Goal: Information Seeking & Learning: Get advice/opinions

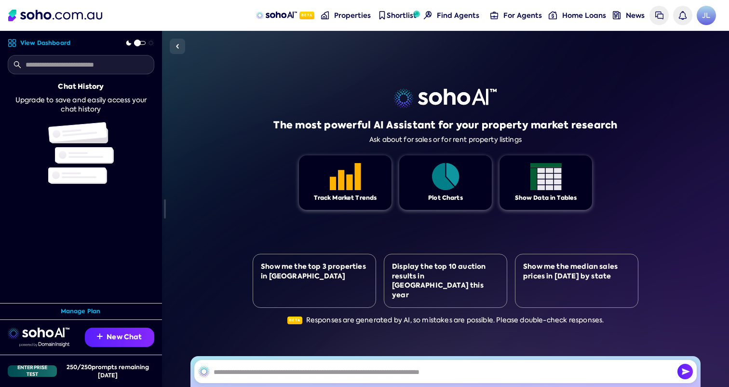
click at [254, 132] on div "The most powerful AI Assistant for your property market research Ask about for …" at bounding box center [446, 209] width 386 height 356
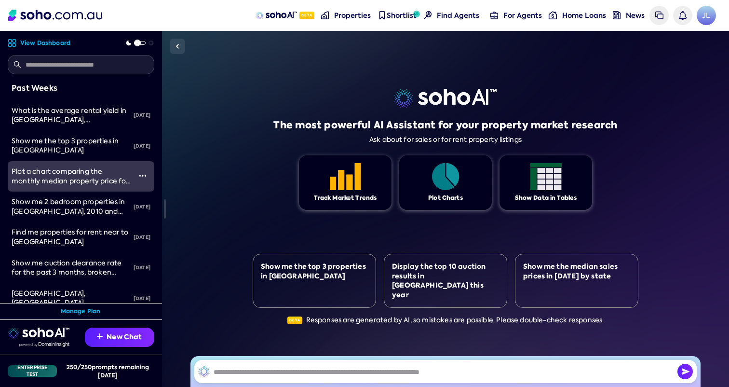
click at [72, 186] on link "Plot a chart comparing the monthly median property price for proeprties between…" at bounding box center [69, 176] width 123 height 30
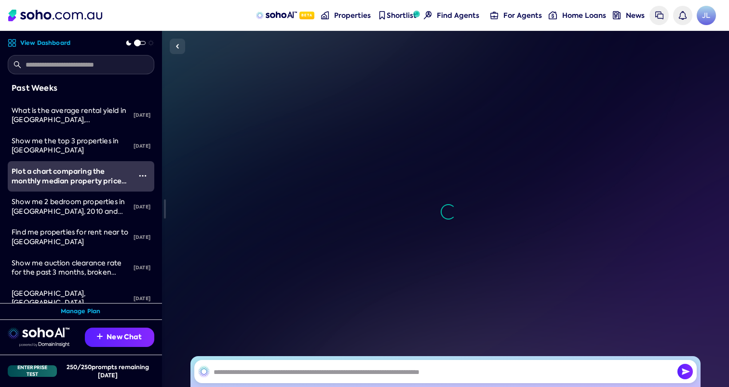
click at [72, 186] on link "Plot a chart comparing the monthly median property price for proeprties between…" at bounding box center [69, 176] width 123 height 30
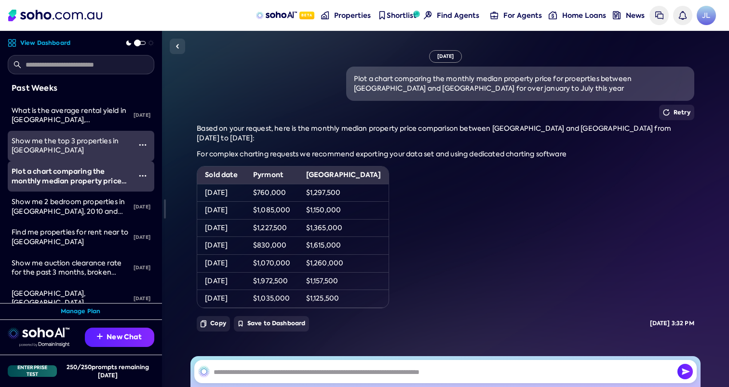
click at [78, 148] on div "Show me the top 3 properties in [GEOGRAPHIC_DATA]" at bounding box center [72, 146] width 120 height 19
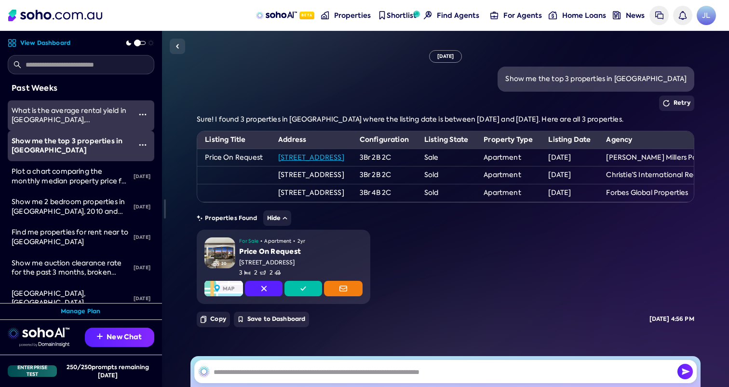
click at [80, 113] on span "What is the average rental yield in [GEOGRAPHIC_DATA], [GEOGRAPHIC_DATA]" at bounding box center [69, 119] width 115 height 27
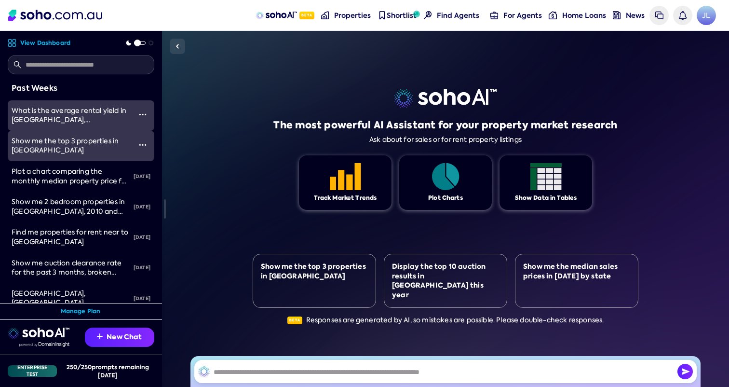
click at [74, 145] on span "Show me the top 3 properties in [GEOGRAPHIC_DATA]" at bounding box center [65, 146] width 107 height 18
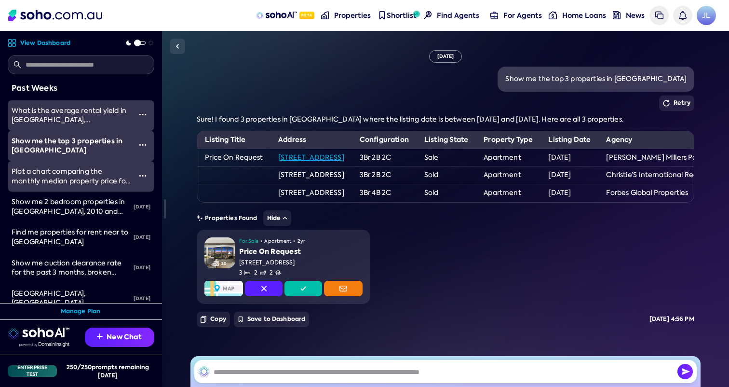
click at [85, 182] on span "Plot a chart comparing the monthly median property price for proeprties between…" at bounding box center [71, 195] width 119 height 56
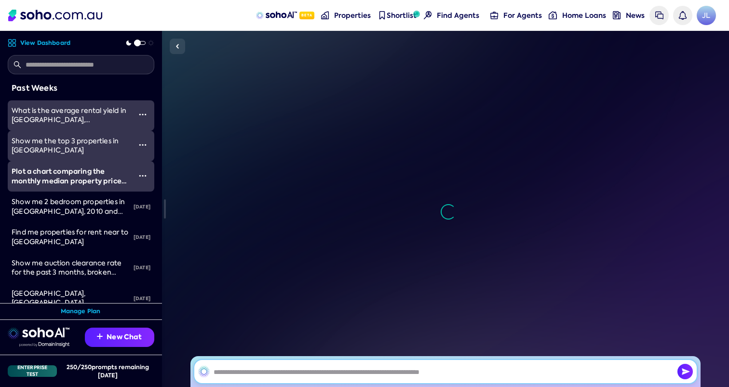
scroll to position [16, 0]
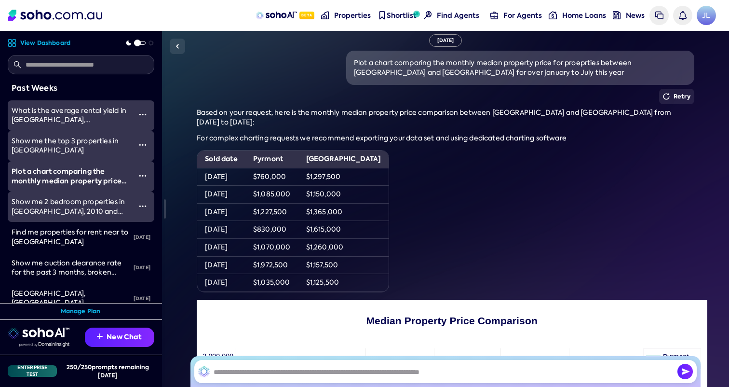
click at [85, 202] on span "Show me 2 bedroom properties in [GEOGRAPHIC_DATA], 2010 and [GEOGRAPHIC_DATA], …" at bounding box center [68, 215] width 113 height 37
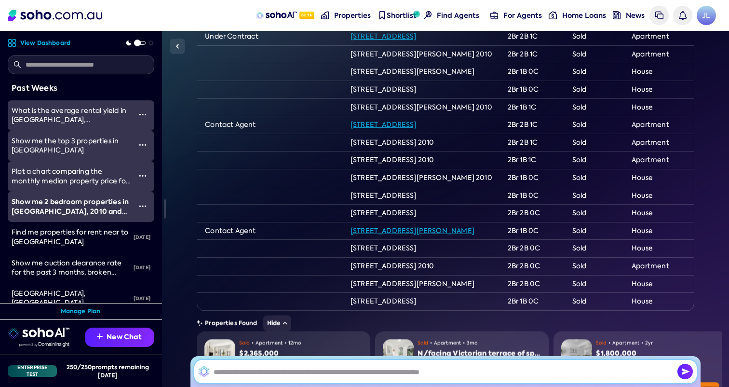
scroll to position [516, 0]
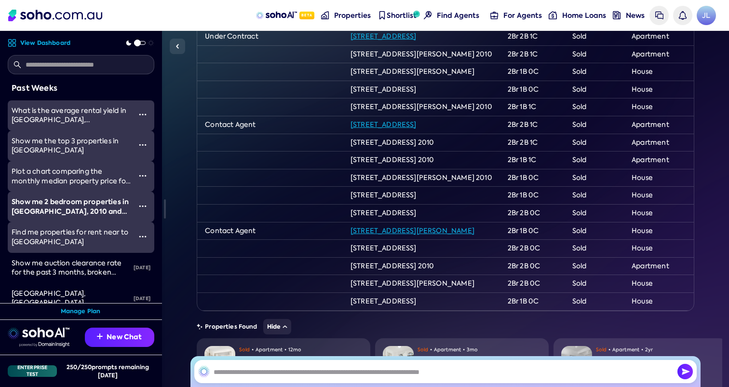
click at [83, 232] on span "Find me properties for rent near to [GEOGRAPHIC_DATA]" at bounding box center [70, 237] width 117 height 18
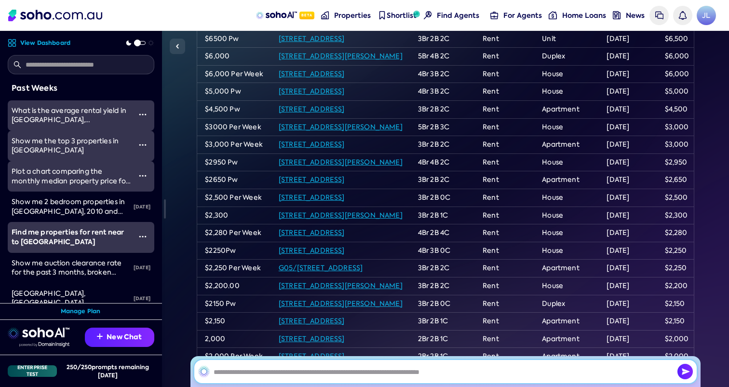
scroll to position [803, 0]
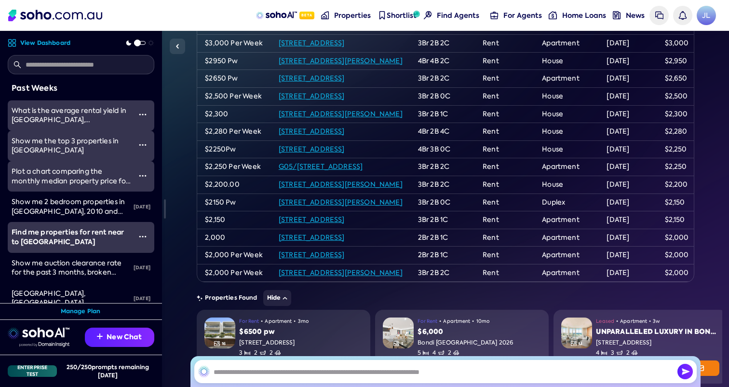
click at [95, 184] on span "Plot a chart comparing the monthly median property price for proeprties between…" at bounding box center [71, 195] width 119 height 56
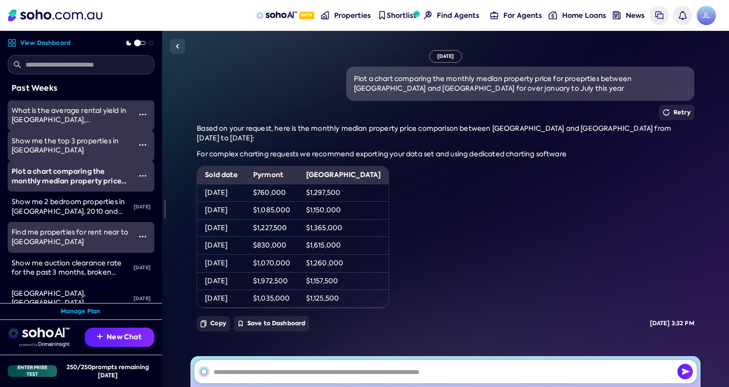
scroll to position [16, 0]
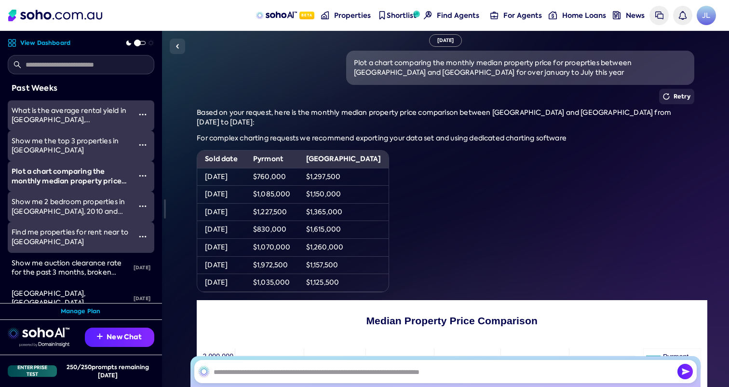
click at [86, 206] on span "Show me 2 bedroom properties in [GEOGRAPHIC_DATA], 2010 and [GEOGRAPHIC_DATA], …" at bounding box center [68, 215] width 113 height 37
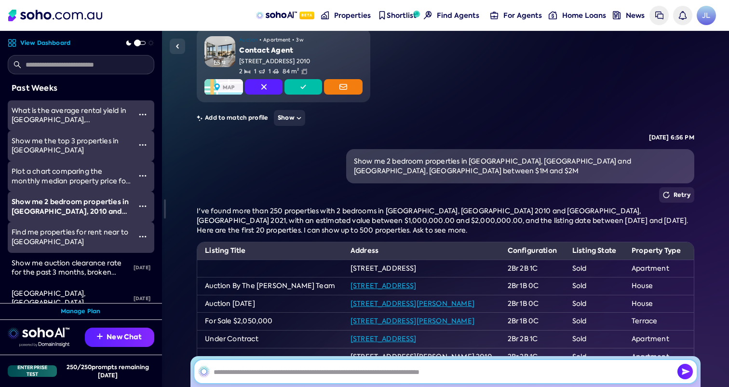
scroll to position [214, 0]
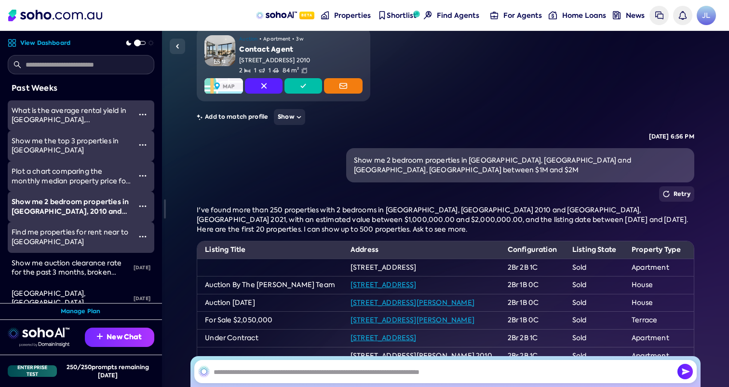
click at [110, 343] on button "New Chat" at bounding box center [119, 337] width 69 height 19
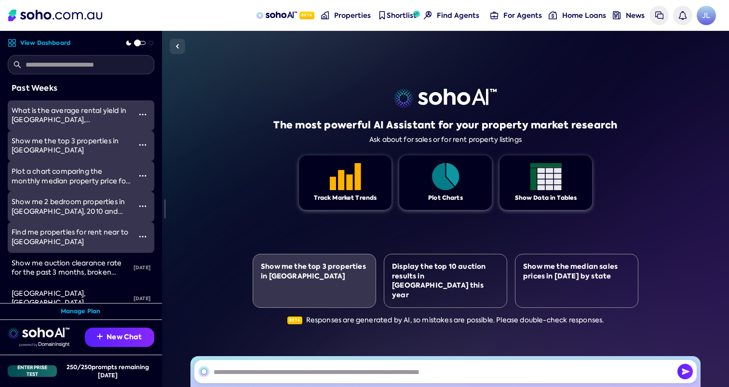
click at [336, 303] on div "Show me the top 3 properties in [GEOGRAPHIC_DATA]" at bounding box center [314, 281] width 123 height 54
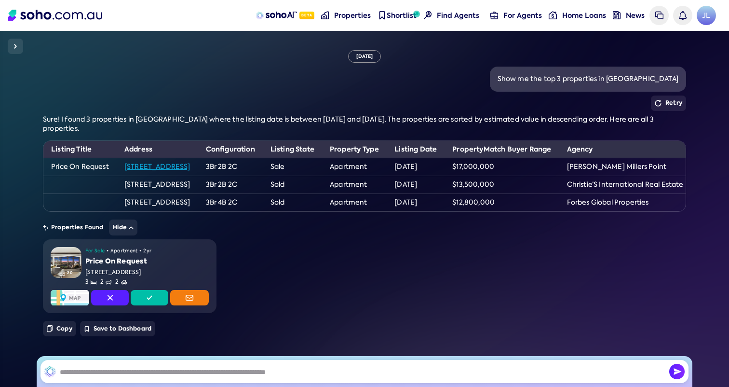
click at [306, 222] on div "Properties Found Hide" at bounding box center [365, 227] width 644 height 16
click at [17, 49] on img at bounding box center [16, 47] width 12 height 12
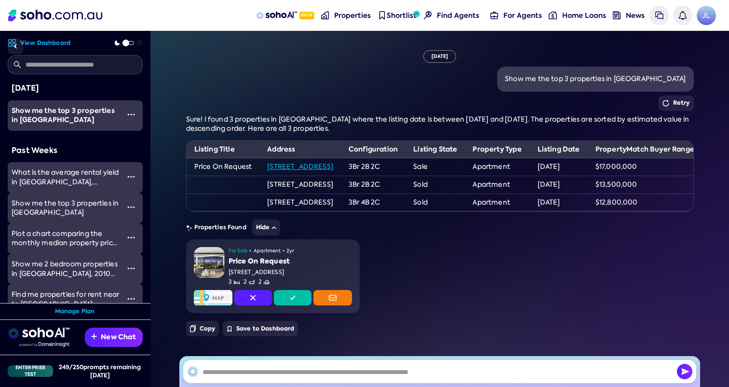
click at [233, 194] on td at bounding box center [223, 202] width 73 height 18
click at [465, 198] on td "Sold" at bounding box center [435, 202] width 59 height 18
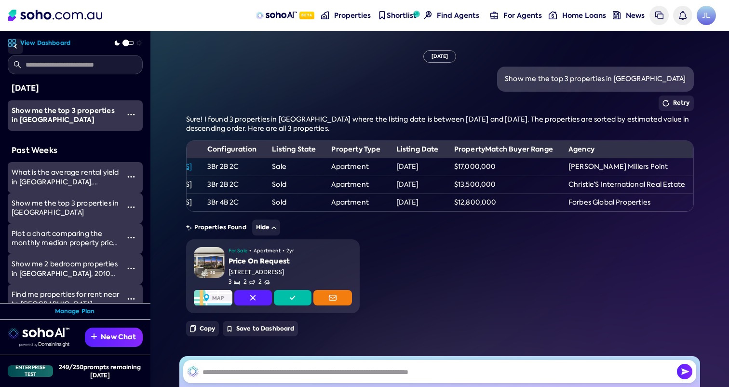
scroll to position [0, 219]
click at [576, 184] on td "Christie’S International Real Estate" at bounding box center [627, 185] width 132 height 18
drag, startPoint x: 574, startPoint y: 185, endPoint x: 698, endPoint y: 189, distance: 125.0
click at [693, 189] on td "Christie’S International Real Estate" at bounding box center [627, 185] width 132 height 18
copy td "Christie’S International Real Estate"
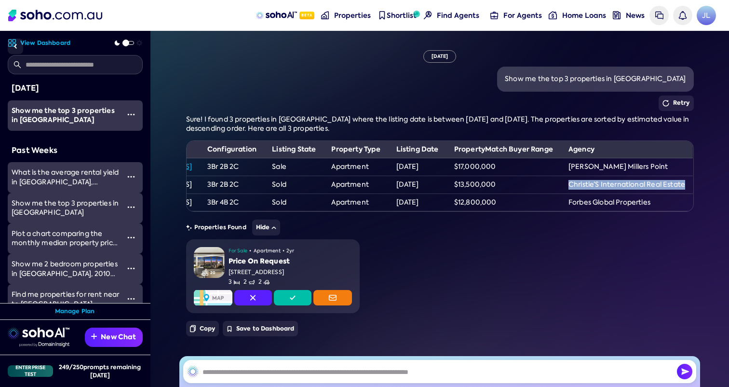
click at [651, 154] on th "Agency" at bounding box center [627, 149] width 132 height 17
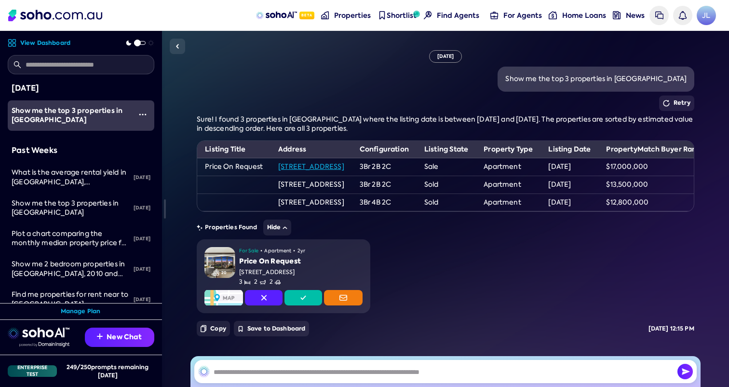
click at [47, 43] on link "View Dashboard" at bounding box center [39, 43] width 63 height 9
